Goal: Transaction & Acquisition: Purchase product/service

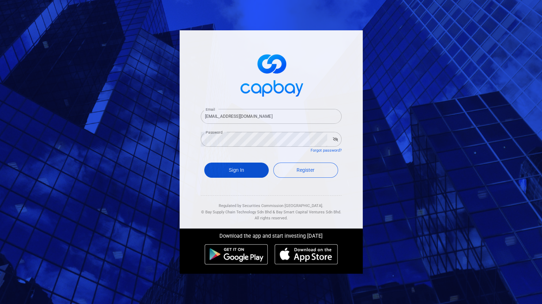
click at [244, 173] on button "Sign In" at bounding box center [236, 169] width 65 height 15
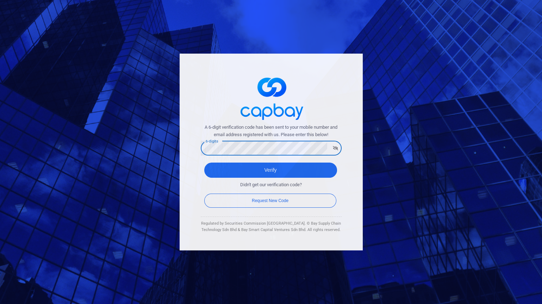
click at [204, 162] on button "Verify" at bounding box center [270, 169] width 133 height 15
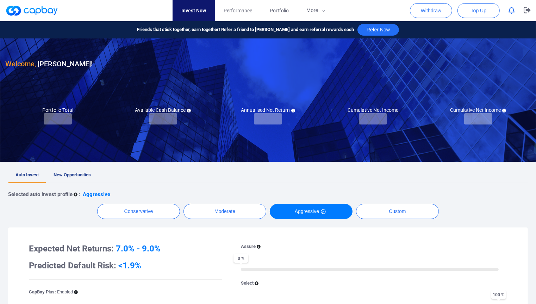
checkbox input "true"
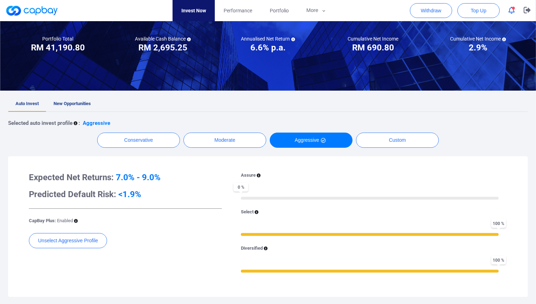
scroll to position [61, 0]
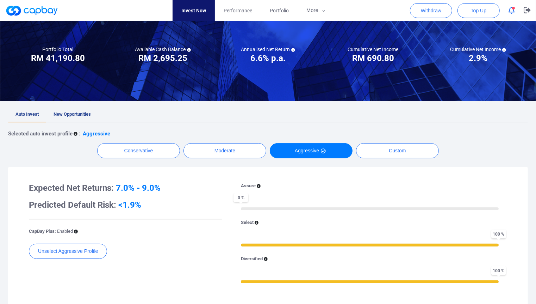
click at [514, 8] on span "button" at bounding box center [513, 8] width 3 height 3
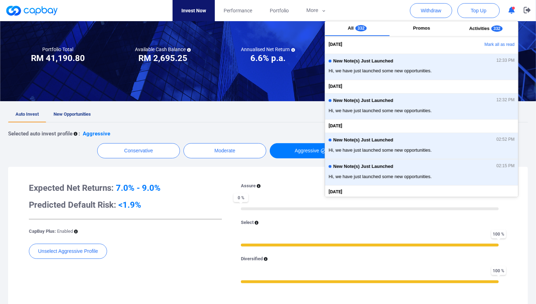
click at [260, 54] on h3 "6.6% p.a." at bounding box center [267, 57] width 35 height 11
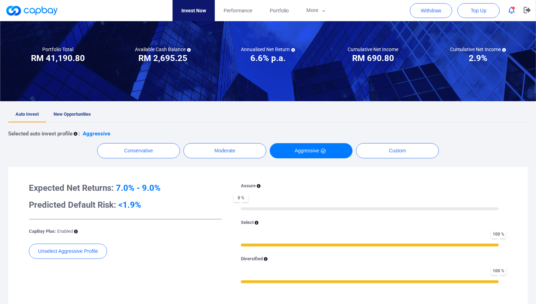
click at [93, 105] on div "Welcome, [PERSON_NAME] ! Portfolio Total Portfolio Total RM ***** RM 41,190.80 …" at bounding box center [268, 227] width 536 height 498
click at [76, 113] on span "New Opportunities" at bounding box center [72, 113] width 37 height 5
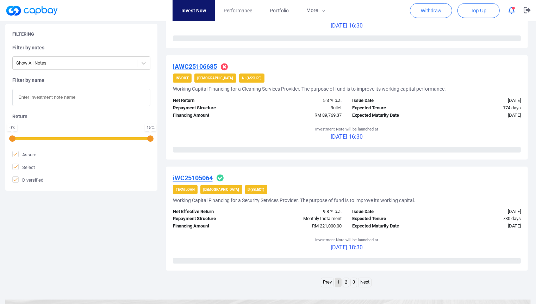
scroll to position [1017, 0]
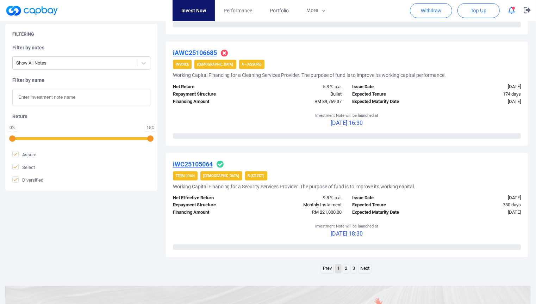
click at [347, 268] on link "2" at bounding box center [346, 268] width 6 height 9
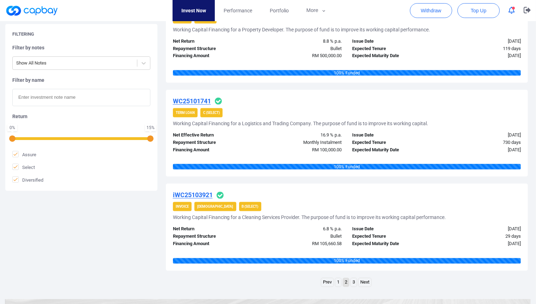
scroll to position [1095, 0]
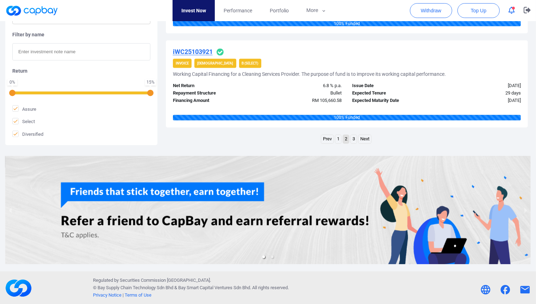
click at [353, 139] on link "3" at bounding box center [354, 139] width 6 height 9
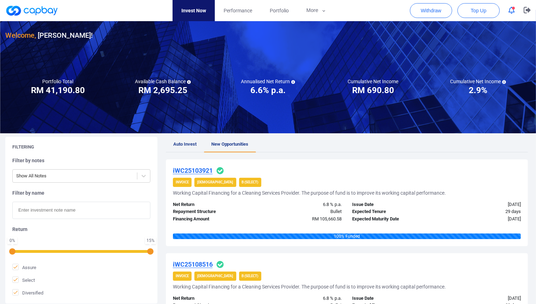
scroll to position [0, 0]
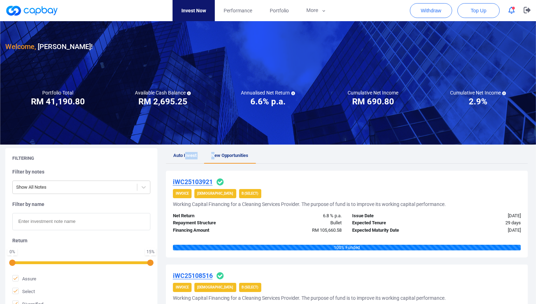
click at [184, 154] on ul "Auto Invest New Opportunities" at bounding box center [347, 155] width 362 height 15
click at [186, 153] on span "Auto Invest" at bounding box center [184, 155] width 23 height 5
